Goal: Task Accomplishment & Management: Use online tool/utility

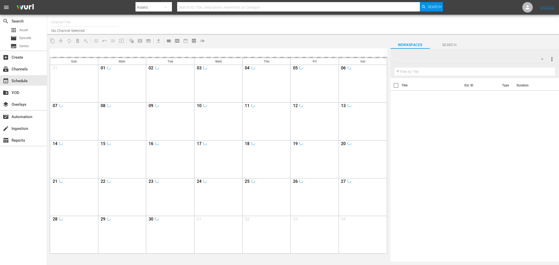
type input "Soul Flix (1949)"
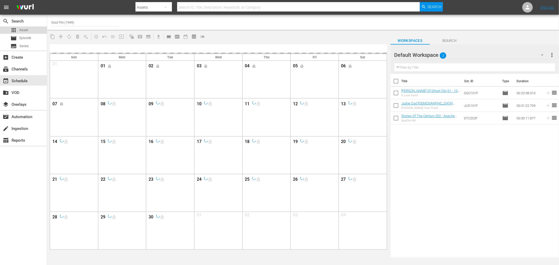
click at [24, 31] on span "Asset" at bounding box center [23, 29] width 9 height 5
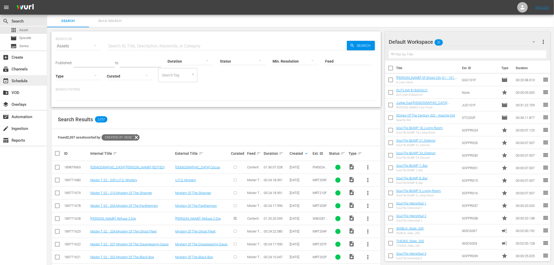
click at [16, 82] on div "event_available Schedule" at bounding box center [14, 80] width 29 height 5
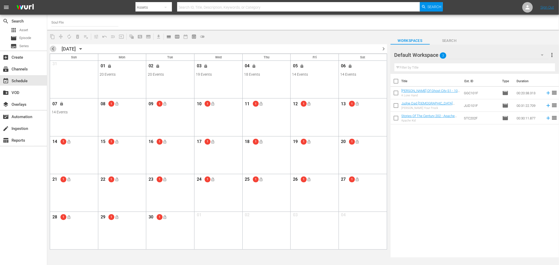
click at [52, 49] on span "chevron_left" at bounding box center [53, 49] width 7 height 7
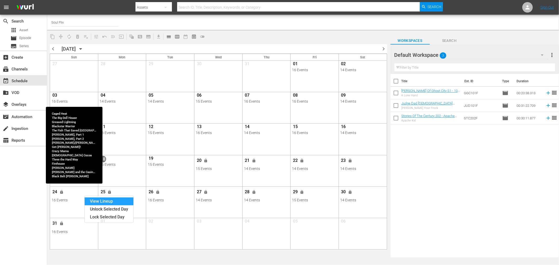
click at [93, 201] on div "View Lineup" at bounding box center [109, 201] width 49 height 8
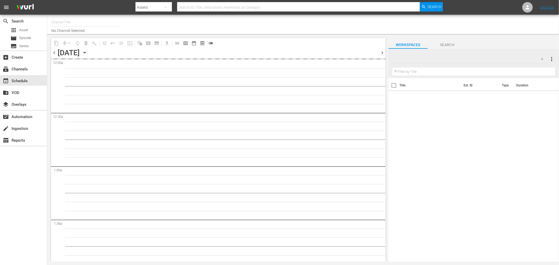
type input "Soul Flix (1949)"
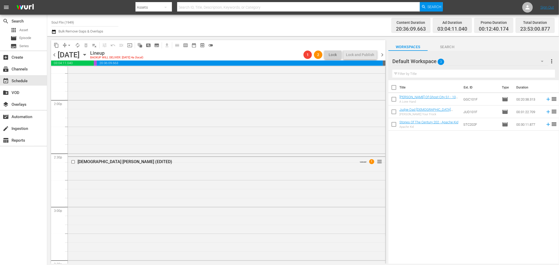
scroll to position [1450, 0]
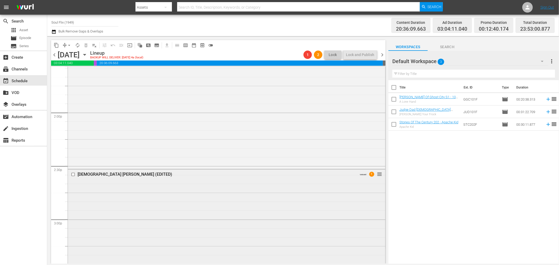
click at [317, 181] on div "Lady Cocoa (EDITED) VARIANT 1 reorder" at bounding box center [226, 267] width 317 height 196
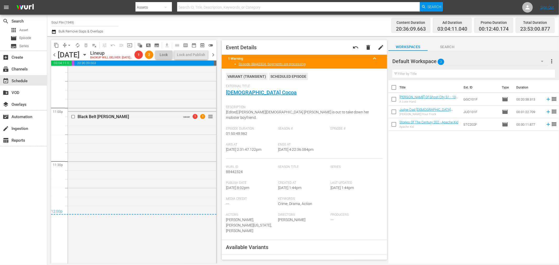
scroll to position [2452, 0]
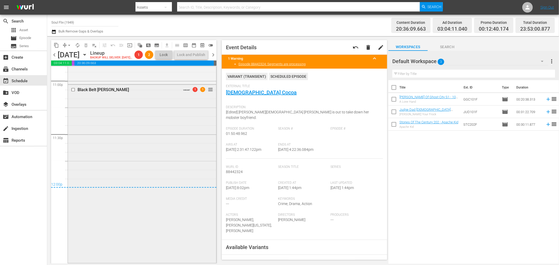
click at [140, 156] on div "Black Belt Jones VARIANT 1 1 reorder" at bounding box center [142, 174] width 148 height 178
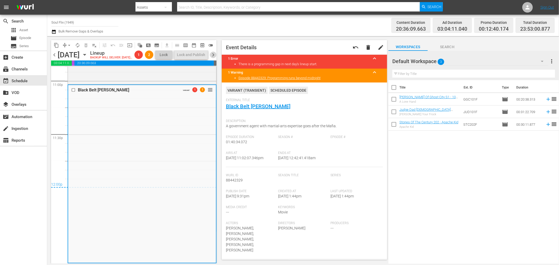
click at [212, 58] on span "chevron_right" at bounding box center [213, 55] width 7 height 7
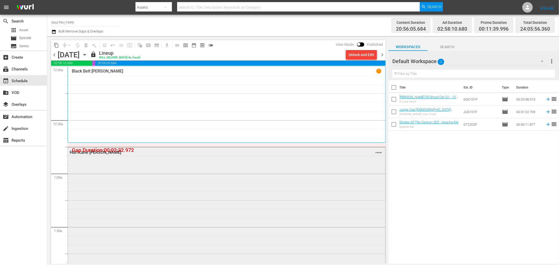
click at [130, 174] on div "Hurricane Smith VARIANT" at bounding box center [226, 235] width 317 height 177
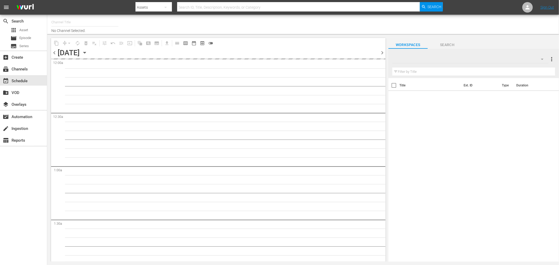
type input "Soul Flix (1949)"
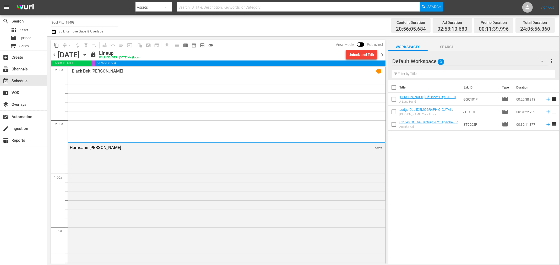
click at [383, 54] on span "chevron_right" at bounding box center [382, 55] width 7 height 7
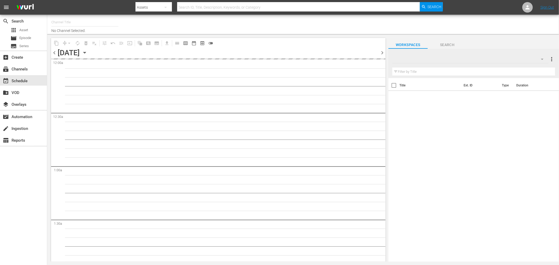
type input "Soul Flix (1949)"
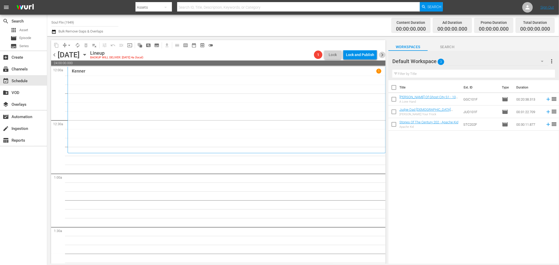
click at [383, 55] on span "chevron_right" at bounding box center [382, 55] width 7 height 7
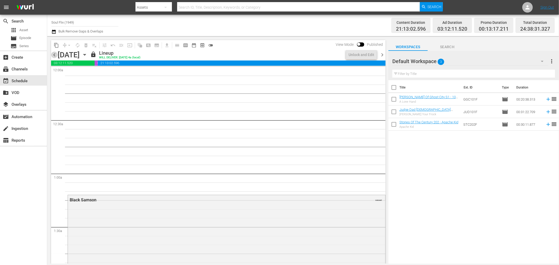
click at [53, 56] on span "chevron_left" at bounding box center [54, 55] width 7 height 7
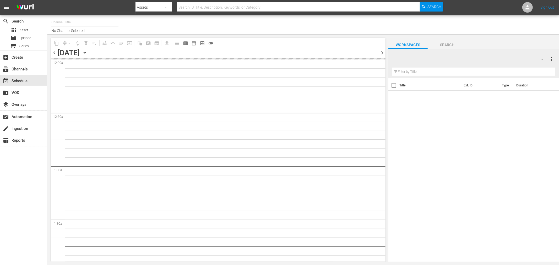
type input "Soul Flix (1949)"
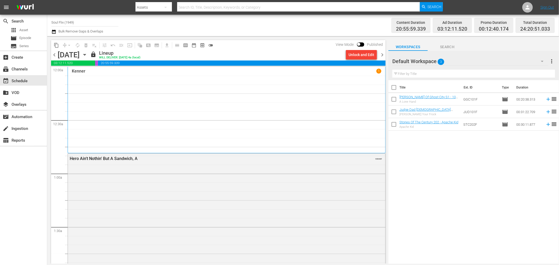
click at [384, 55] on span "chevron_right" at bounding box center [382, 55] width 7 height 7
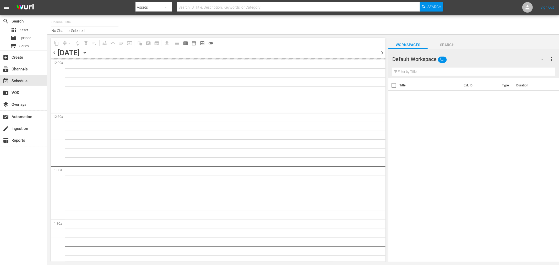
type input "Soul Flix (1949)"
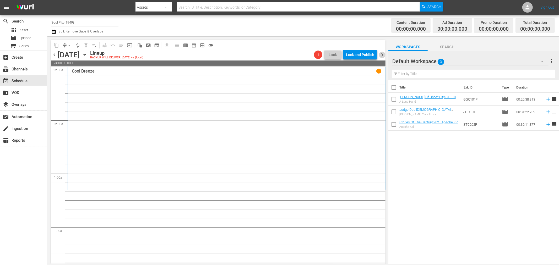
click at [381, 56] on span "chevron_right" at bounding box center [382, 55] width 7 height 7
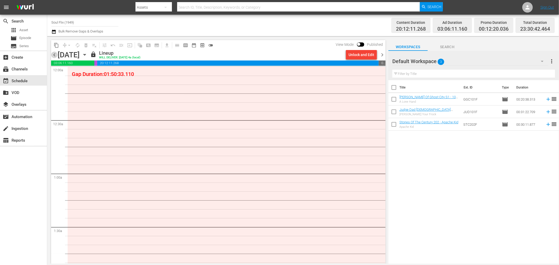
click at [54, 56] on span "chevron_left" at bounding box center [54, 55] width 7 height 7
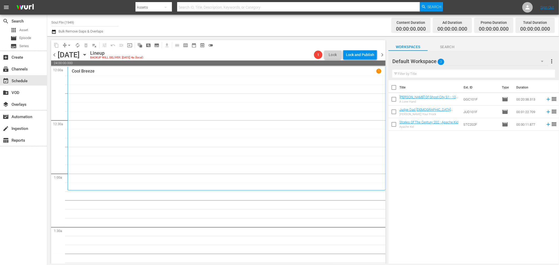
click at [54, 56] on span "chevron_left" at bounding box center [54, 55] width 7 height 7
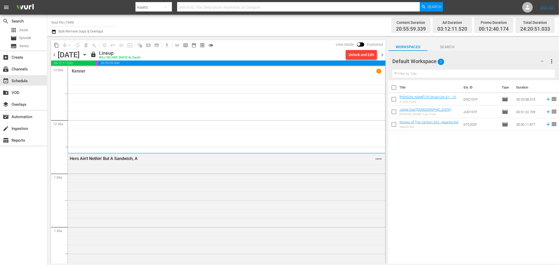
click at [383, 57] on span "chevron_right" at bounding box center [382, 55] width 7 height 7
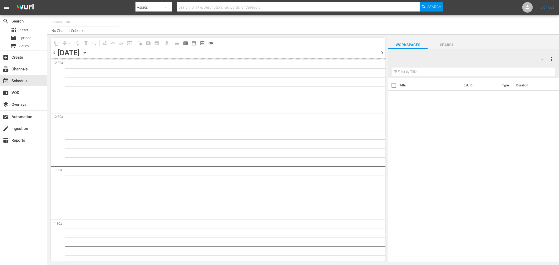
type input "Soul Flix (1949)"
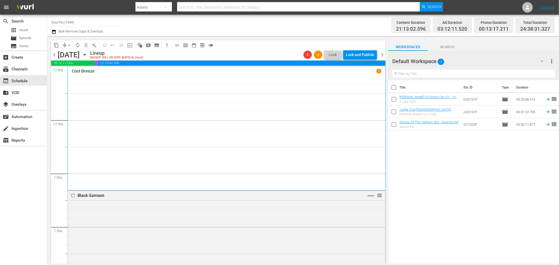
click at [381, 55] on span "chevron_right" at bounding box center [382, 55] width 7 height 7
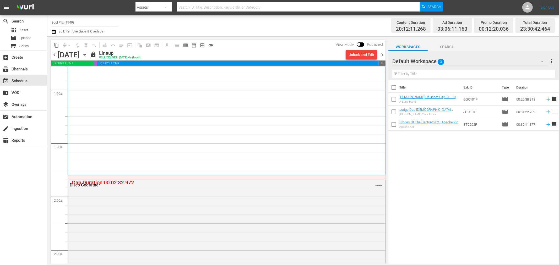
scroll to position [87, 0]
click at [384, 56] on span "chevron_right" at bounding box center [382, 55] width 7 height 7
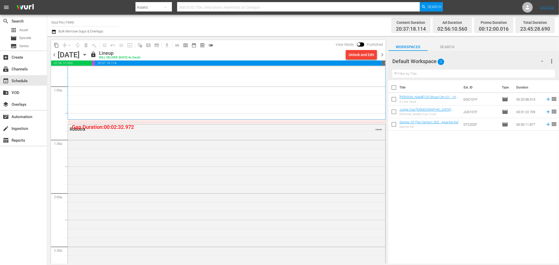
click at [52, 54] on span "chevron_left" at bounding box center [54, 55] width 7 height 7
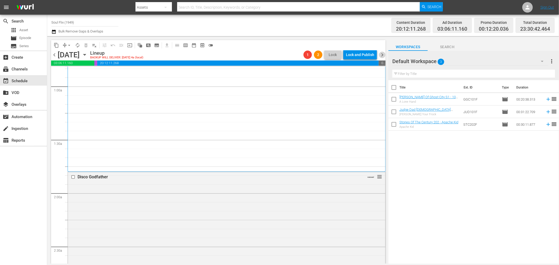
click at [383, 57] on span "chevron_right" at bounding box center [382, 55] width 7 height 7
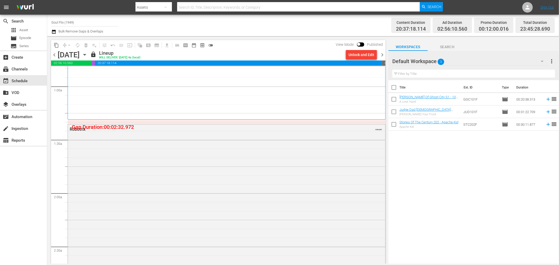
click at [381, 56] on span "chevron_right" at bounding box center [382, 55] width 7 height 7
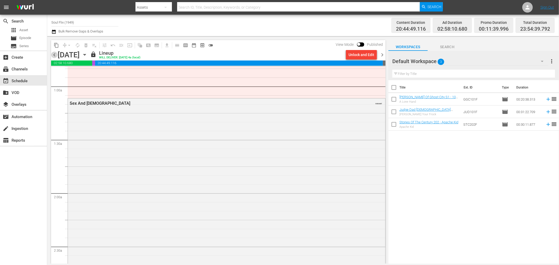
click at [54, 55] on span "chevron_left" at bounding box center [54, 55] width 7 height 7
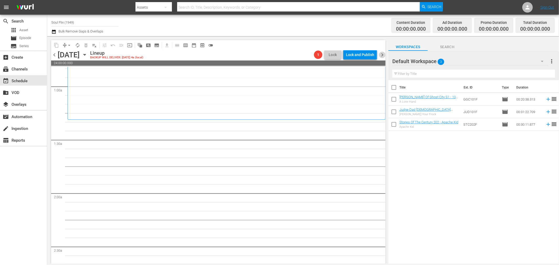
click at [384, 54] on span "chevron_right" at bounding box center [382, 55] width 7 height 7
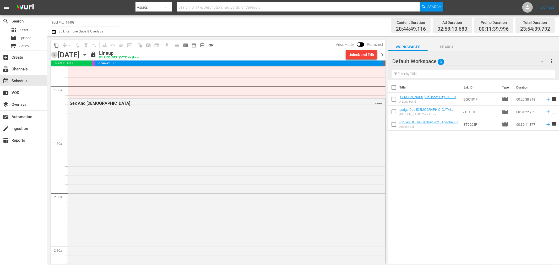
click at [53, 53] on span "chevron_left" at bounding box center [54, 55] width 7 height 7
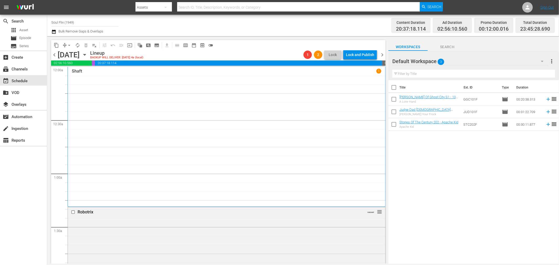
click at [382, 53] on span "chevron_right" at bounding box center [382, 55] width 7 height 7
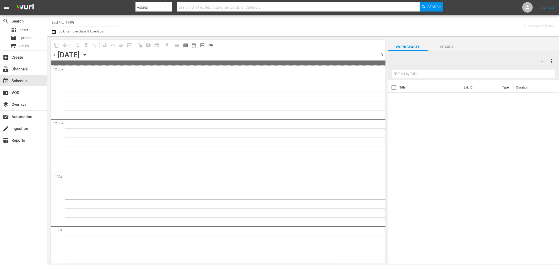
type input "Soul Flix (1949)"
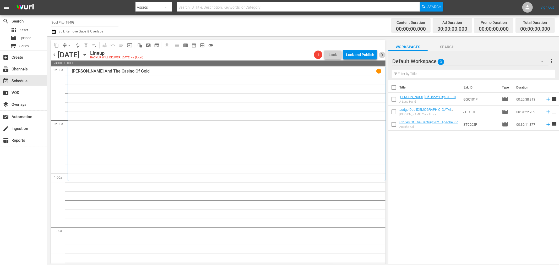
click at [383, 54] on span "chevron_right" at bounding box center [382, 55] width 7 height 7
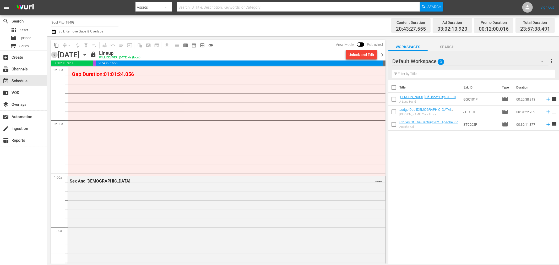
click at [56, 53] on span "chevron_left" at bounding box center [54, 55] width 7 height 7
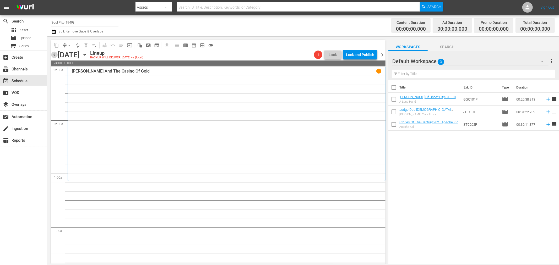
click at [53, 53] on span "chevron_left" at bounding box center [54, 55] width 7 height 7
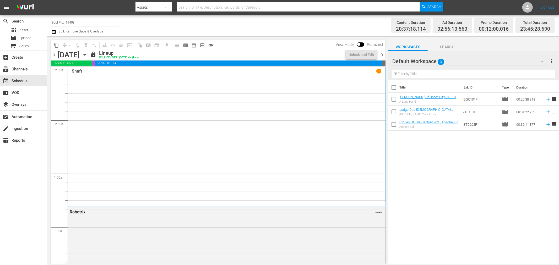
click at [384, 56] on span "chevron_right" at bounding box center [382, 55] width 7 height 7
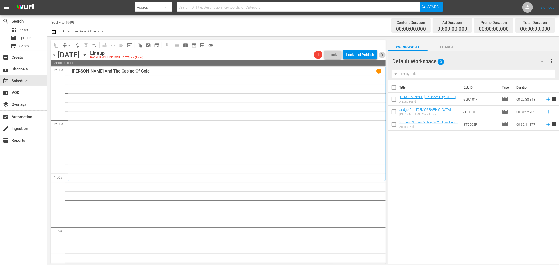
click at [383, 54] on span "chevron_right" at bounding box center [382, 55] width 7 height 7
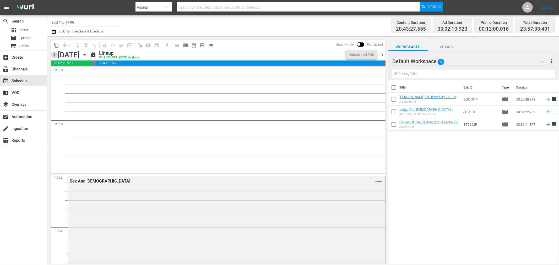
click at [54, 53] on span "chevron_left" at bounding box center [54, 55] width 7 height 7
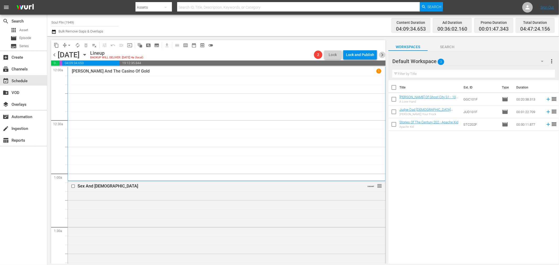
click at [384, 54] on span "chevron_right" at bounding box center [382, 55] width 7 height 7
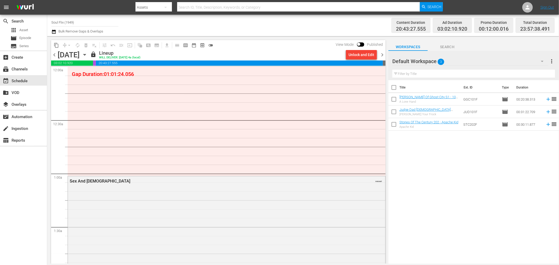
click at [52, 53] on span "chevron_left" at bounding box center [54, 55] width 7 height 7
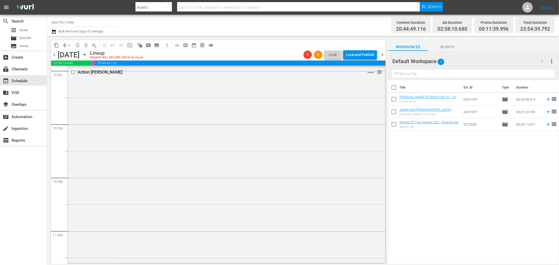
scroll to position [2472, 0]
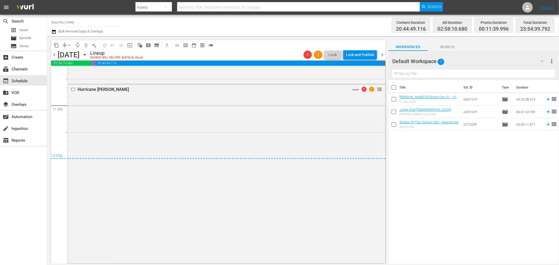
click at [380, 55] on span "chevron_right" at bounding box center [382, 55] width 7 height 7
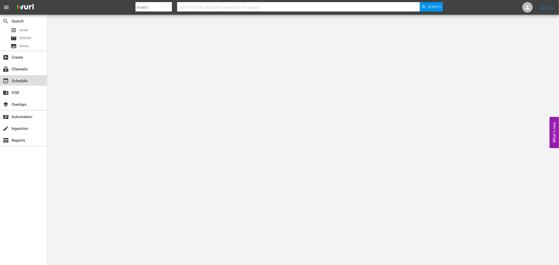
click at [27, 82] on div "event_available Schedule" at bounding box center [14, 80] width 29 height 5
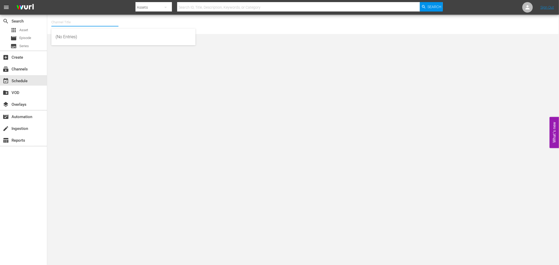
click at [70, 20] on input "text" at bounding box center [84, 22] width 67 height 13
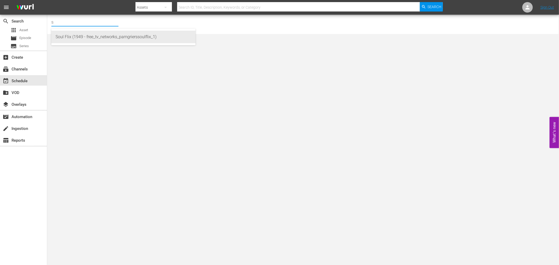
click at [74, 35] on div "Soul Flix (1949 - free_tv_networks_pamgrierssoulflix_1)" at bounding box center [124, 37] width 136 height 13
type input "Soul Flix (1949 - free_tv_networks_pamgrierssoulflix_1)"
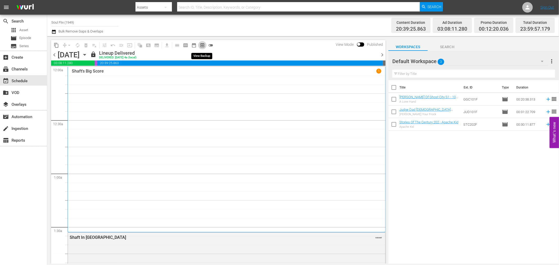
click at [200, 45] on span "preview_outlined" at bounding box center [202, 45] width 5 height 5
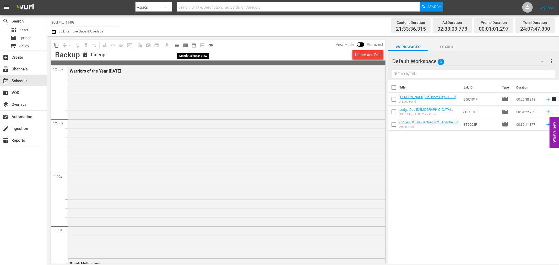
click at [194, 44] on span "date_range_outlined" at bounding box center [193, 45] width 5 height 5
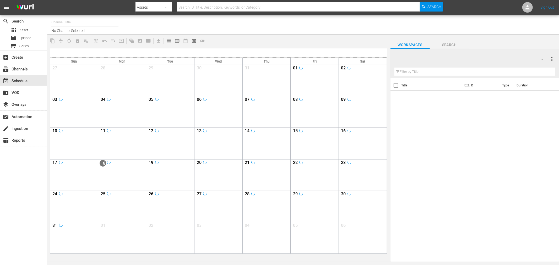
type input "Soul Flix (1949)"
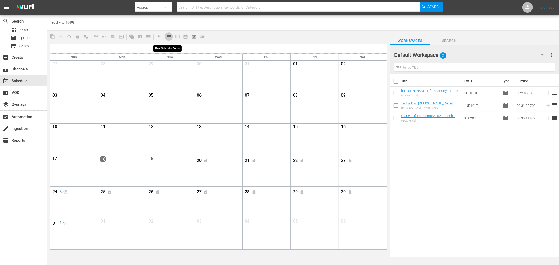
click at [170, 37] on span "calendar_view_day_outlined" at bounding box center [168, 36] width 5 height 5
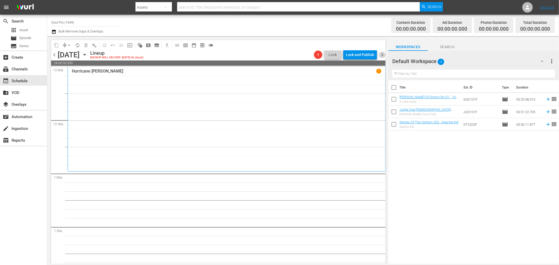
click at [383, 55] on span "chevron_right" at bounding box center [382, 55] width 7 height 7
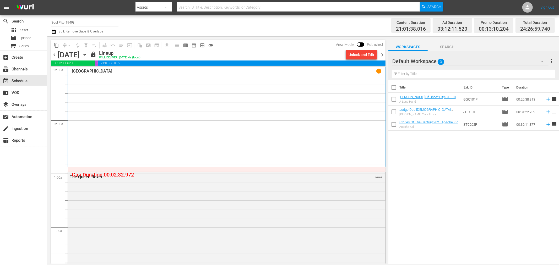
click at [383, 56] on span "chevron_right" at bounding box center [382, 55] width 7 height 7
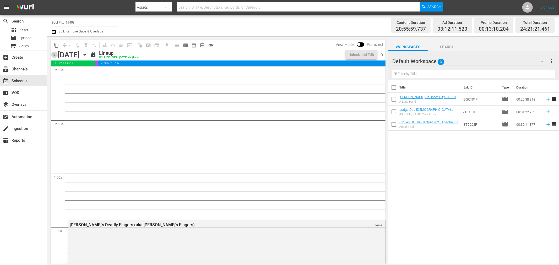
click at [56, 56] on span "chevron_left" at bounding box center [54, 55] width 7 height 7
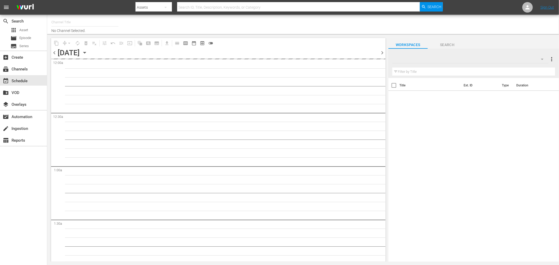
type input "Soul Flix (1949)"
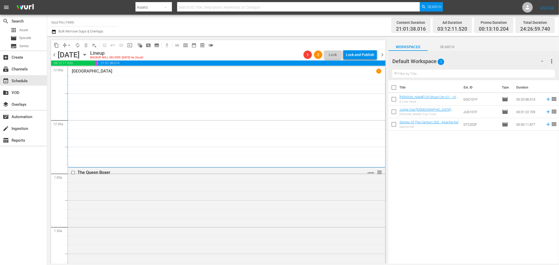
click at [383, 54] on span "chevron_right" at bounding box center [382, 55] width 7 height 7
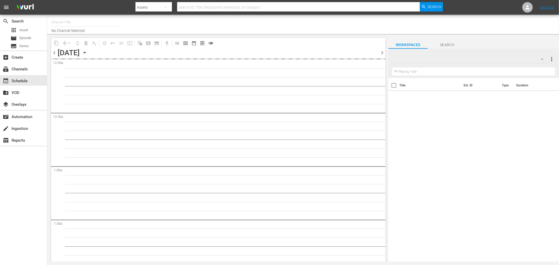
type input "Soul Flix (1949)"
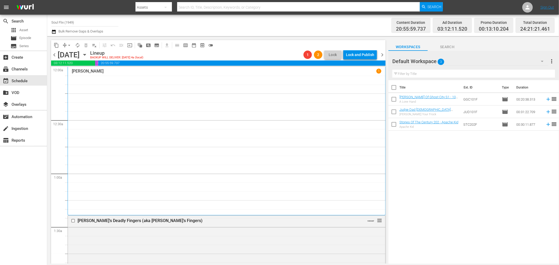
drag, startPoint x: 381, startPoint y: 55, endPoint x: 381, endPoint y: 58, distance: 3.2
click at [381, 55] on span "chevron_right" at bounding box center [382, 55] width 7 height 7
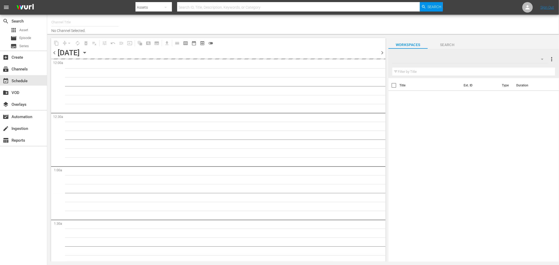
type input "Soul Flix (1949)"
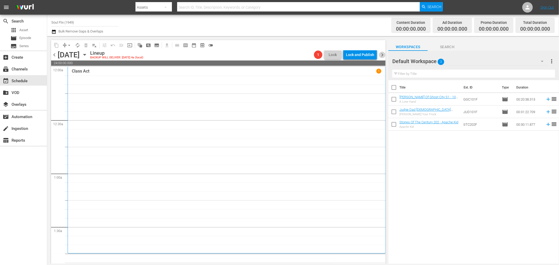
click at [382, 56] on span "chevron_right" at bounding box center [382, 55] width 7 height 7
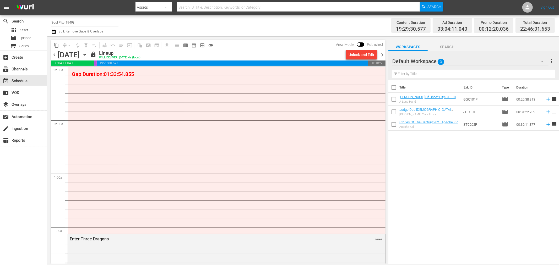
click at [51, 54] on span "chevron_left" at bounding box center [54, 55] width 7 height 7
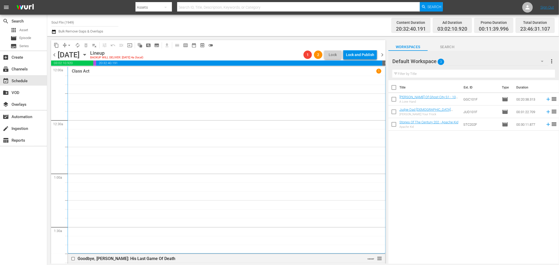
click at [383, 56] on span "chevron_right" at bounding box center [382, 55] width 7 height 7
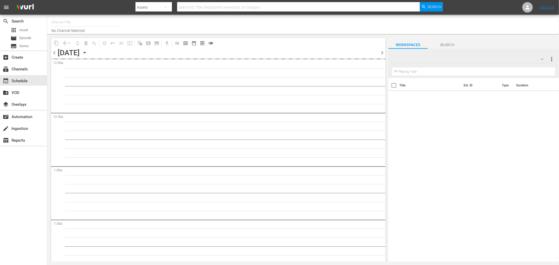
type input "Soul Flix (1949)"
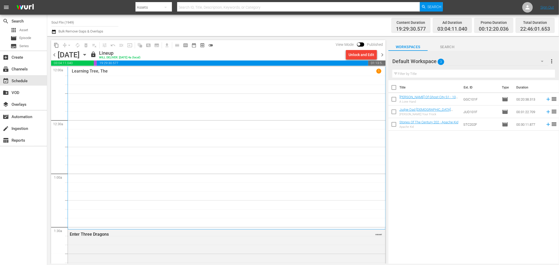
click at [383, 54] on span "chevron_right" at bounding box center [382, 55] width 7 height 7
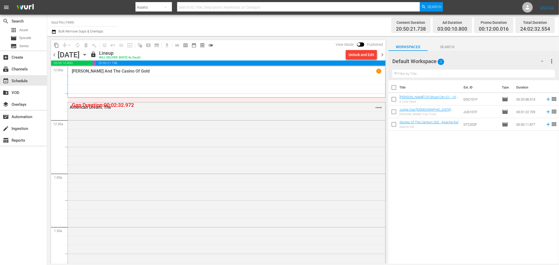
drag, startPoint x: 383, startPoint y: 52, endPoint x: 378, endPoint y: 52, distance: 5.2
click at [383, 52] on span "chevron_right" at bounding box center [382, 55] width 7 height 7
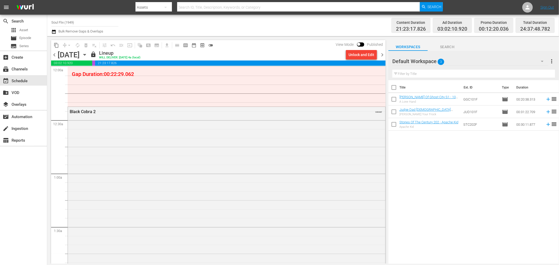
click at [54, 54] on span "chevron_left" at bounding box center [54, 55] width 7 height 7
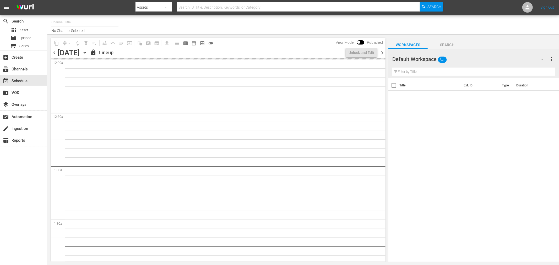
type input "Soul Flix (1949)"
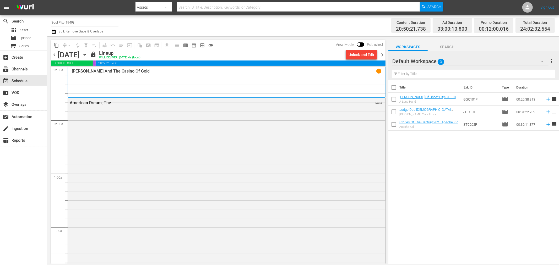
click at [383, 55] on span "chevron_right" at bounding box center [382, 55] width 7 height 7
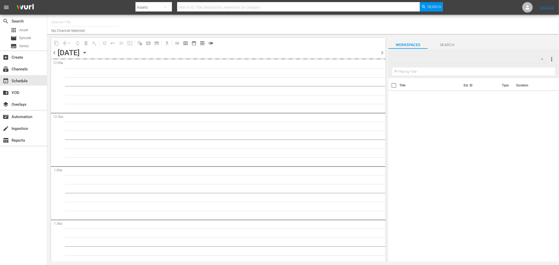
type input "Soul Flix (1949)"
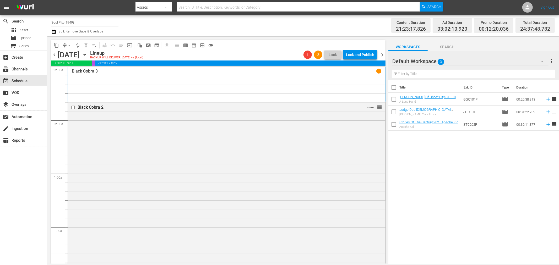
click at [383, 55] on span "chevron_right" at bounding box center [382, 55] width 7 height 7
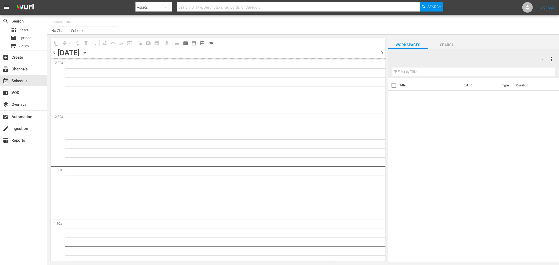
type input "Soul Flix (1949)"
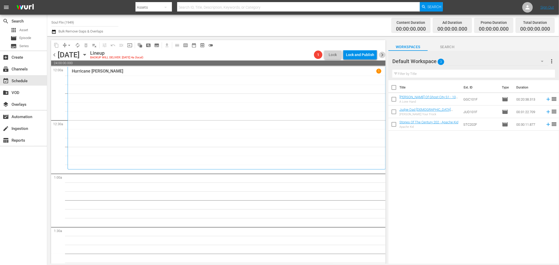
click at [381, 53] on span "chevron_right" at bounding box center [382, 55] width 7 height 7
click at [55, 55] on span "chevron_left" at bounding box center [54, 55] width 7 height 7
click at [51, 56] on span "chevron_left" at bounding box center [54, 55] width 7 height 7
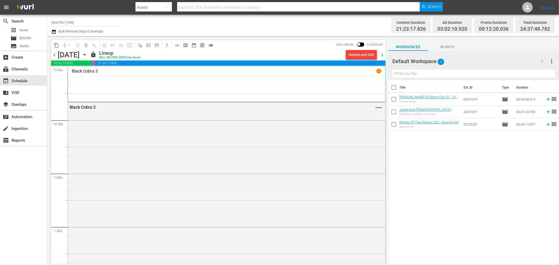
click at [382, 54] on span "chevron_right" at bounding box center [382, 55] width 7 height 7
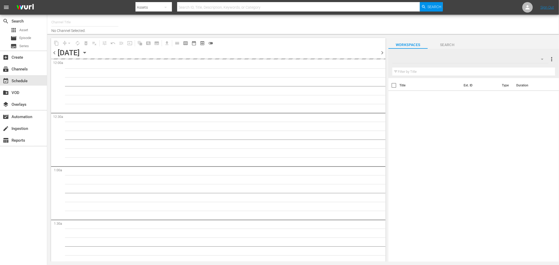
type input "Soul Flix (1949)"
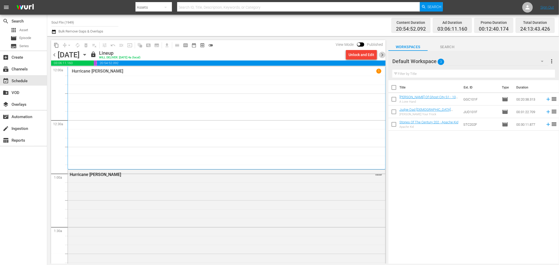
click at [381, 56] on span "chevron_right" at bounding box center [382, 55] width 7 height 7
